Goal: Information Seeking & Learning: Learn about a topic

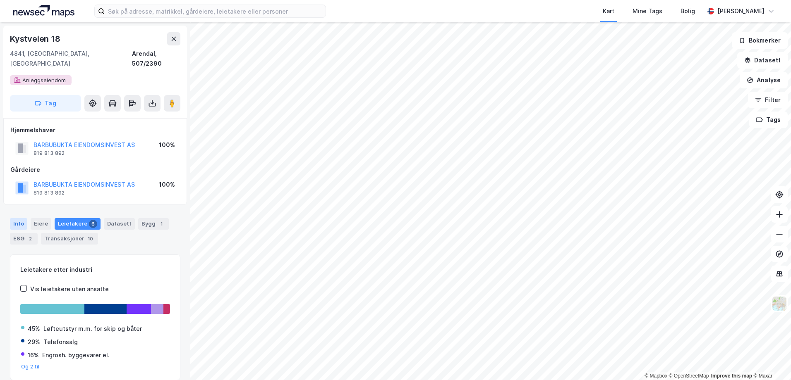
click at [15, 218] on div "Info" at bounding box center [18, 224] width 17 height 12
